Goal: Check status: Check status

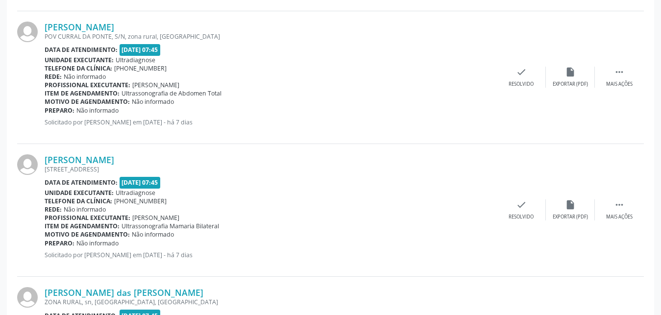
scroll to position [1091, 0]
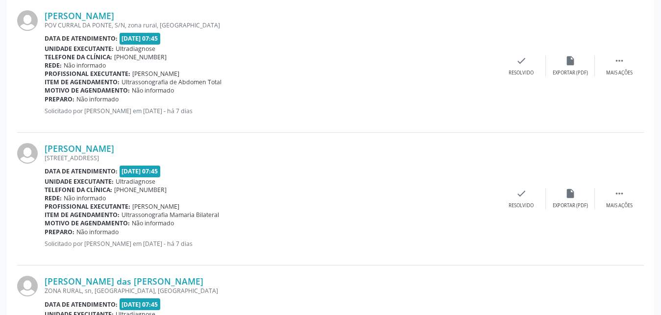
drag, startPoint x: 654, startPoint y: 190, endPoint x: 647, endPoint y: 218, distance: 29.3
click at [647, 218] on div "Acompanhamento Acompanhe a situação das marcações correntes e finalizadas Relat…" at bounding box center [330, 101] width 661 height 2276
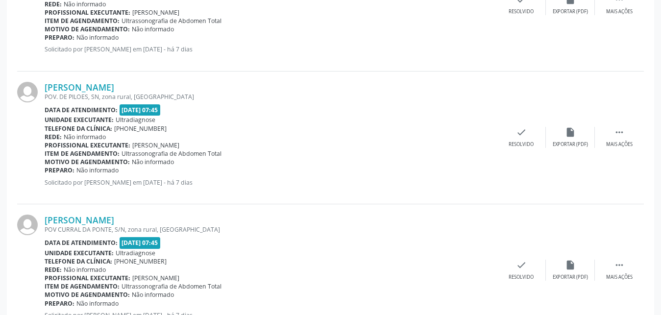
scroll to position [795, 0]
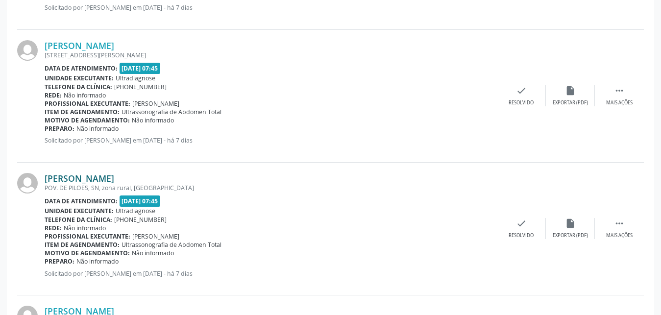
click at [61, 178] on link "[PERSON_NAME]" at bounding box center [80, 178] width 70 height 11
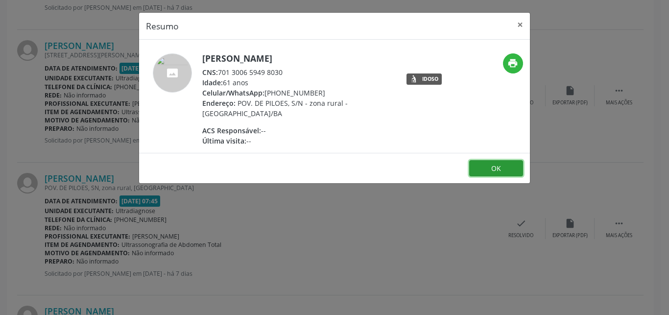
click at [480, 167] on button "OK" at bounding box center [496, 168] width 54 height 17
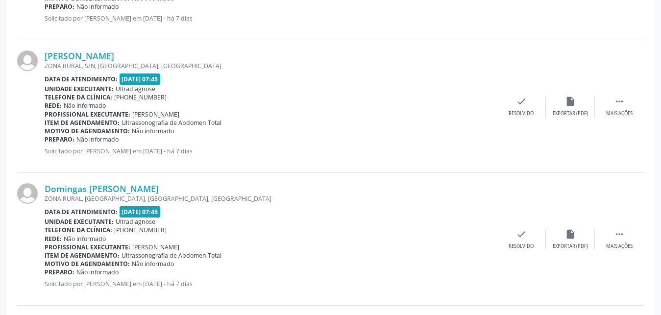
scroll to position [394, 0]
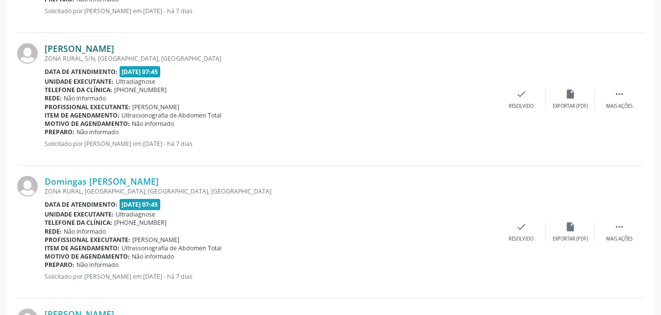
click at [77, 49] on link "[PERSON_NAME]" at bounding box center [80, 48] width 70 height 11
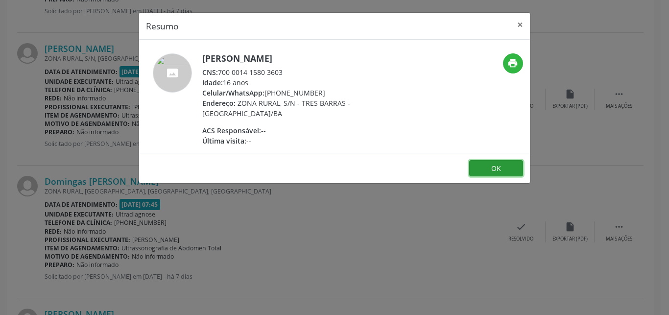
click at [505, 167] on button "OK" at bounding box center [496, 168] width 54 height 17
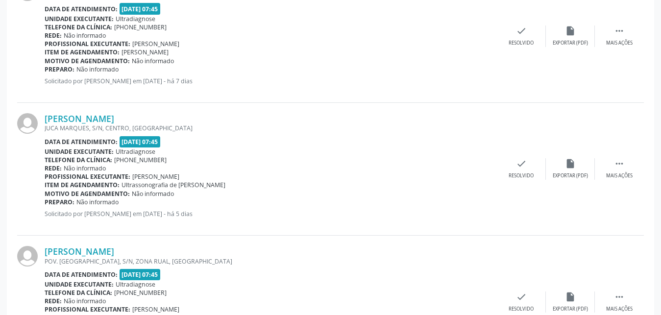
scroll to position [1394, 0]
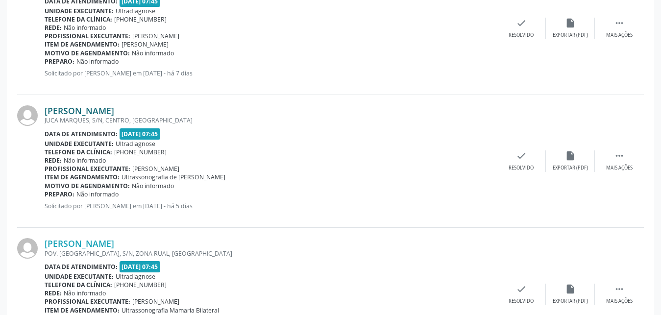
click at [69, 113] on link "[PERSON_NAME]" at bounding box center [80, 110] width 70 height 11
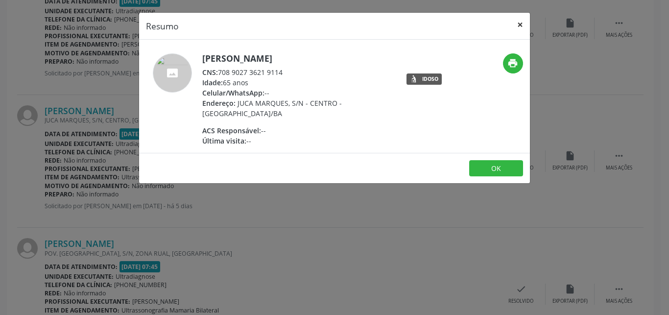
click at [520, 25] on button "×" at bounding box center [520, 25] width 20 height 24
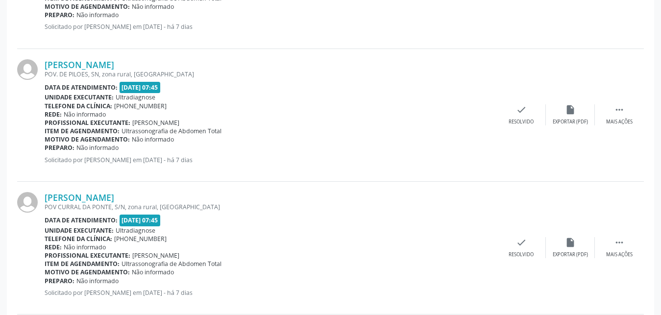
scroll to position [769, 0]
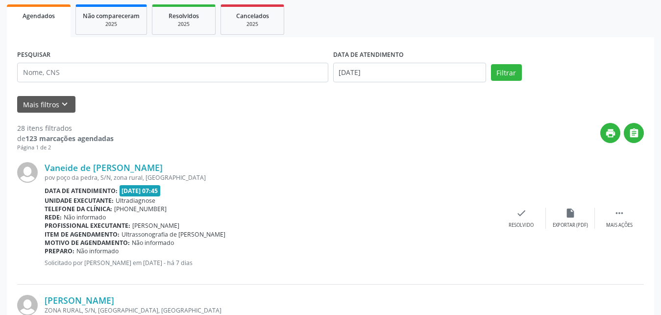
scroll to position [440, 0]
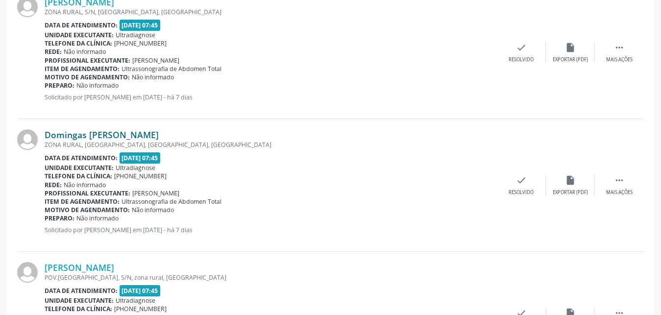
click at [78, 137] on link "Domingas [PERSON_NAME]" at bounding box center [102, 134] width 114 height 11
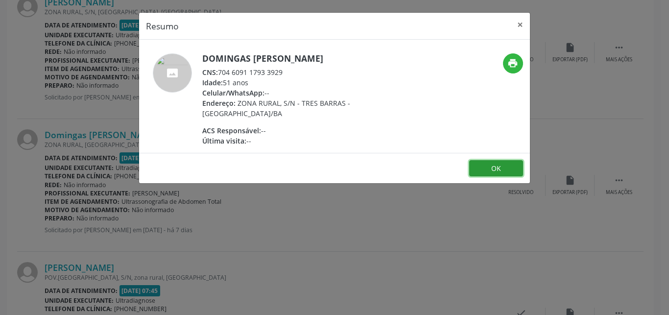
click at [492, 167] on button "OK" at bounding box center [496, 168] width 54 height 17
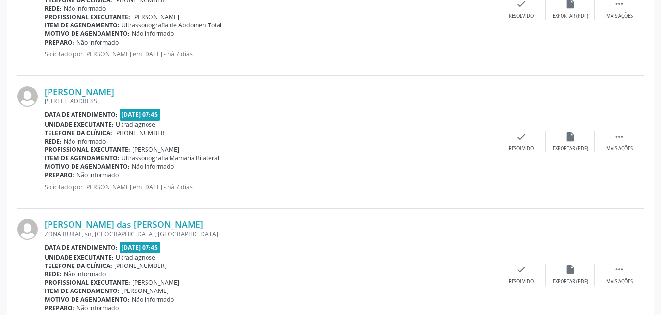
scroll to position [1151, 0]
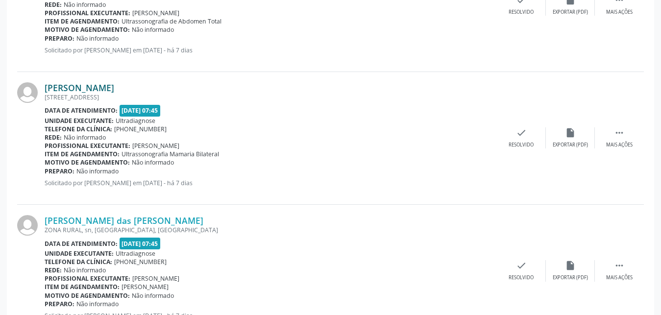
click at [101, 87] on link "[PERSON_NAME]" at bounding box center [80, 87] width 70 height 11
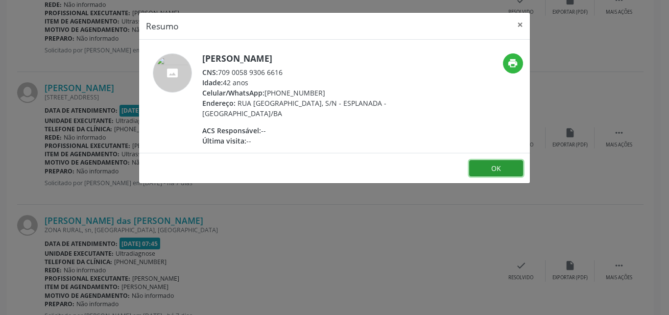
click at [498, 172] on button "OK" at bounding box center [496, 168] width 54 height 17
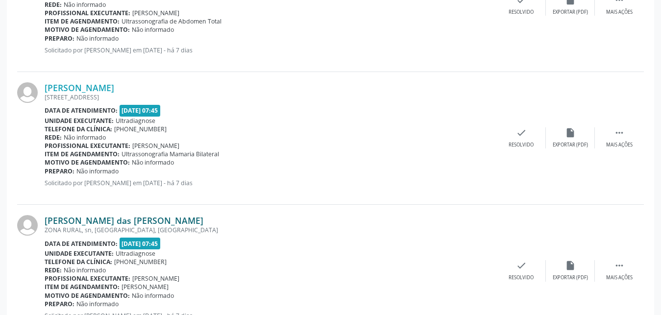
click at [86, 220] on link "[PERSON_NAME] das [PERSON_NAME]" at bounding box center [124, 220] width 159 height 11
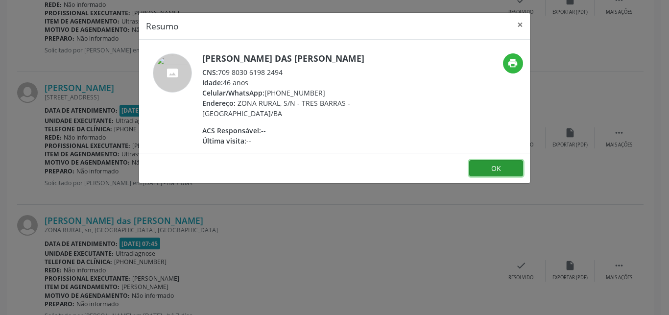
click at [490, 168] on button "OK" at bounding box center [496, 168] width 54 height 17
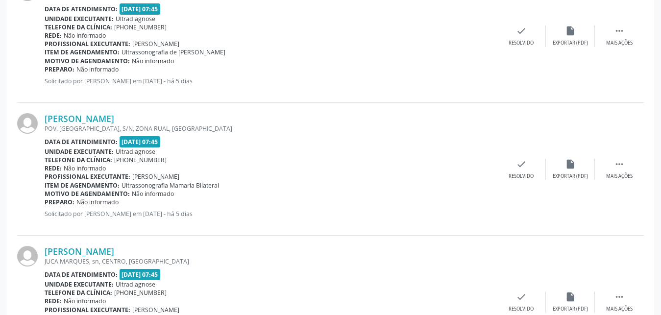
scroll to position [1617, 0]
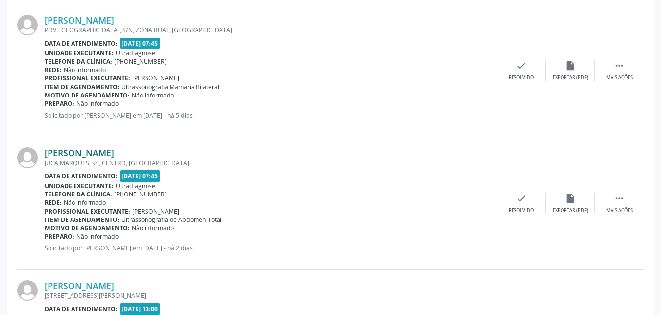
click at [108, 156] on link "[PERSON_NAME]" at bounding box center [80, 152] width 70 height 11
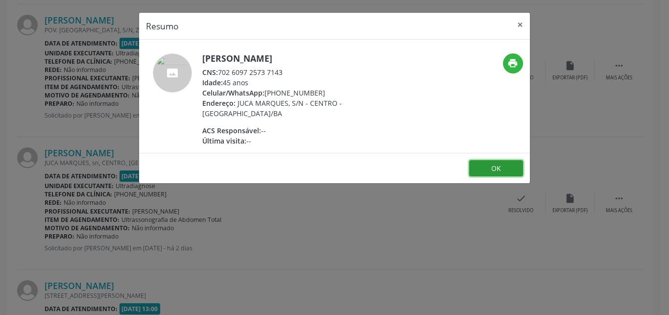
click at [502, 174] on button "OK" at bounding box center [496, 168] width 54 height 17
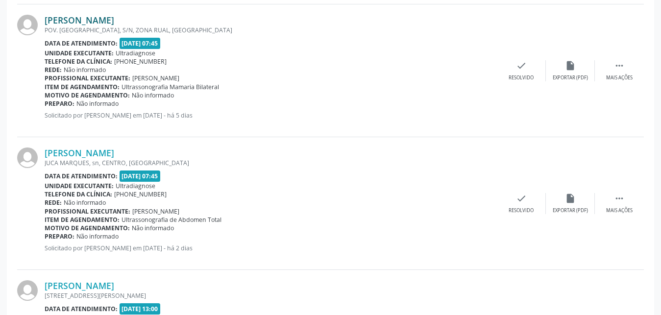
click at [78, 20] on link "[PERSON_NAME]" at bounding box center [80, 20] width 70 height 11
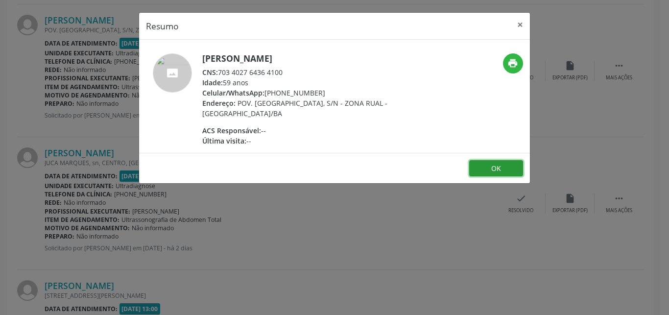
click at [475, 167] on button "OK" at bounding box center [496, 168] width 54 height 17
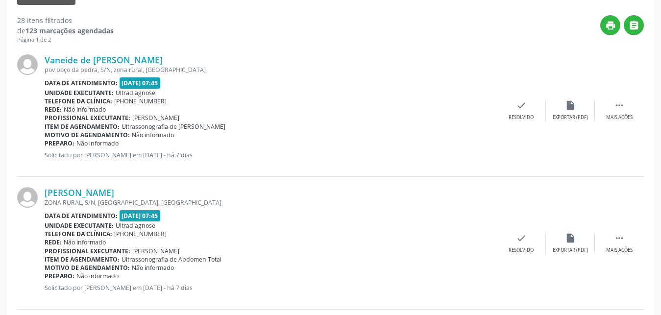
scroll to position [300, 0]
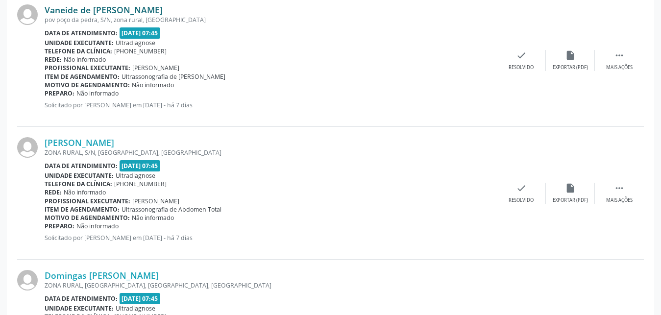
click at [111, 9] on link "Vaneide de [PERSON_NAME]" at bounding box center [104, 9] width 118 height 11
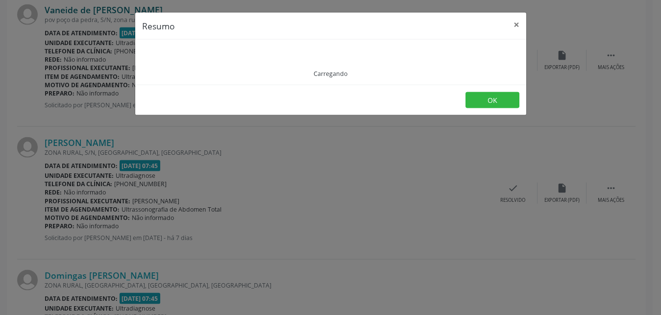
click at [111, 9] on div "Resumo × Carregando OK" at bounding box center [330, 157] width 661 height 315
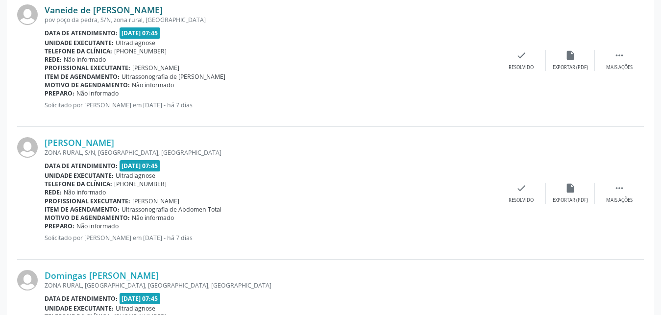
click at [92, 10] on link "Vaneide de [PERSON_NAME]" at bounding box center [104, 9] width 118 height 11
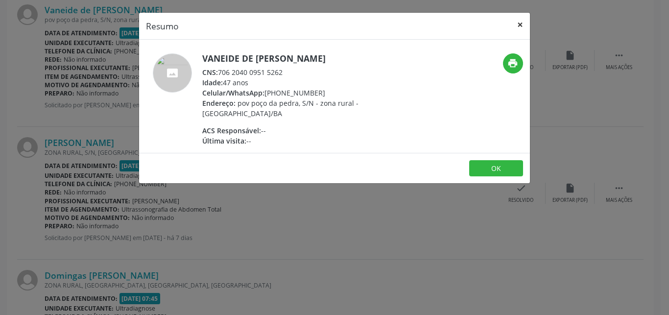
click at [523, 25] on button "×" at bounding box center [520, 25] width 20 height 24
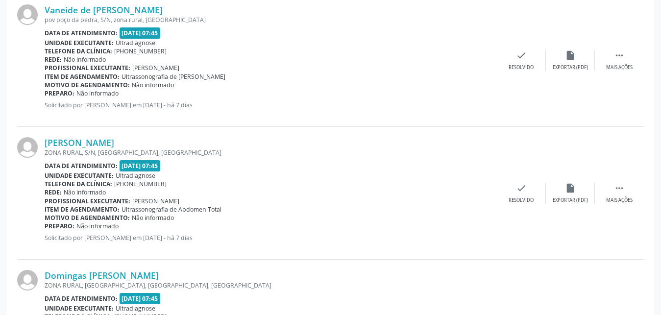
drag, startPoint x: 665, startPoint y: 65, endPoint x: 668, endPoint y: 79, distance: 14.0
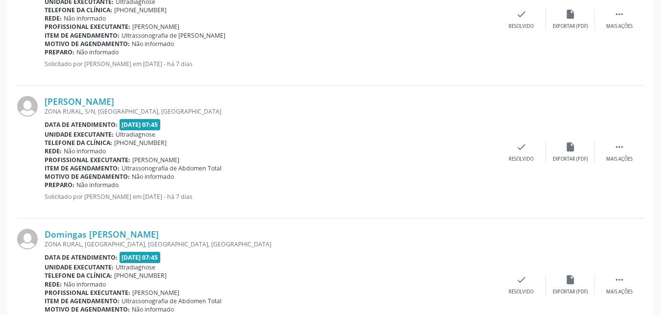
scroll to position [639, 0]
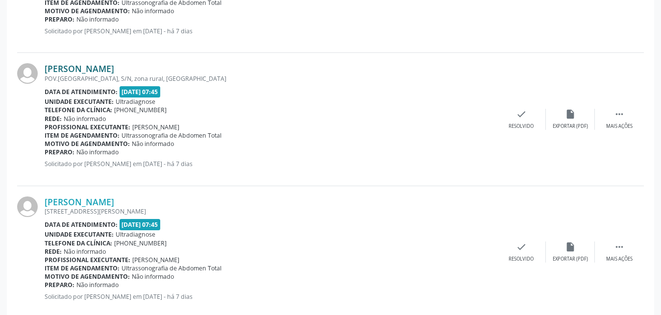
click at [92, 72] on link "[PERSON_NAME]" at bounding box center [80, 68] width 70 height 11
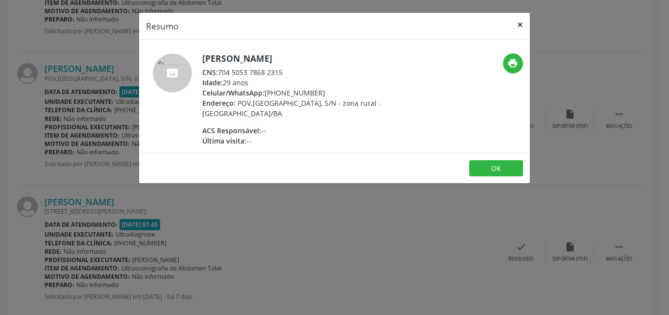
click at [521, 24] on button "×" at bounding box center [520, 25] width 20 height 24
